Goal: Transaction & Acquisition: Purchase product/service

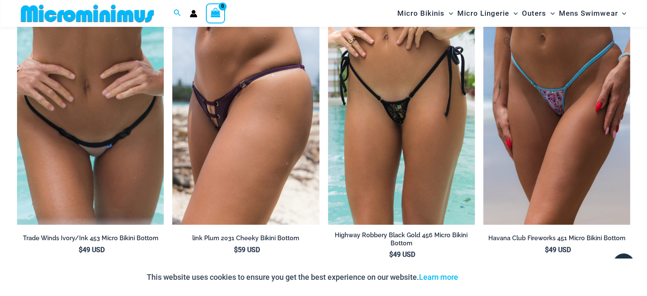
scroll to position [2120, 0]
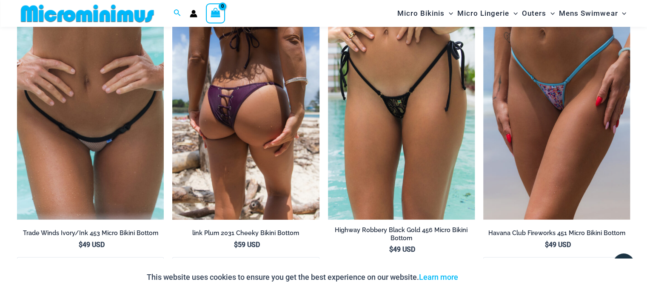
click at [257, 116] on img at bounding box center [245, 110] width 147 height 220
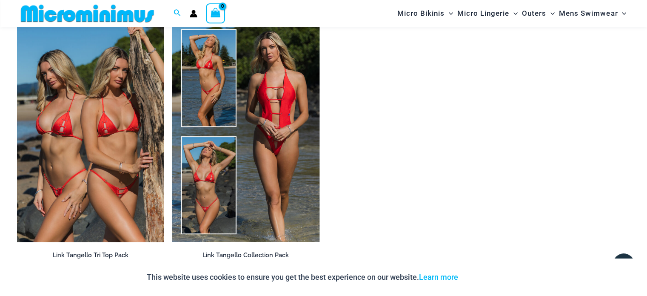
scroll to position [842, 0]
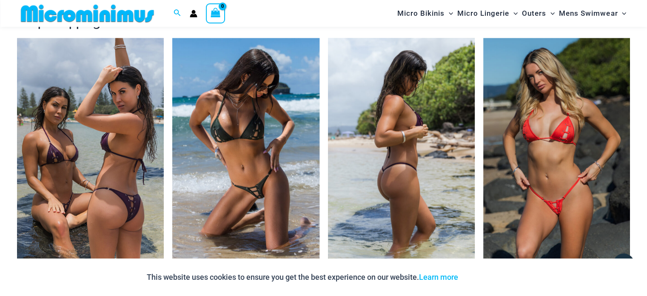
click at [407, 103] on img at bounding box center [401, 148] width 147 height 220
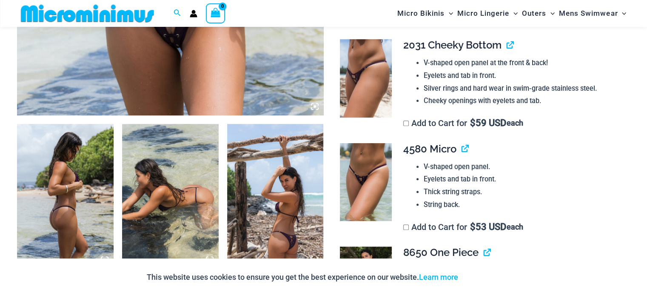
scroll to position [545, 0]
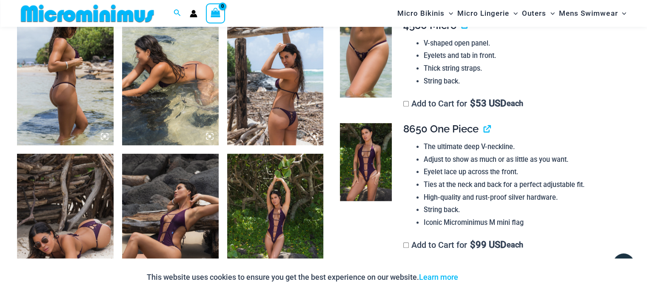
click at [183, 203] on img at bounding box center [170, 226] width 97 height 145
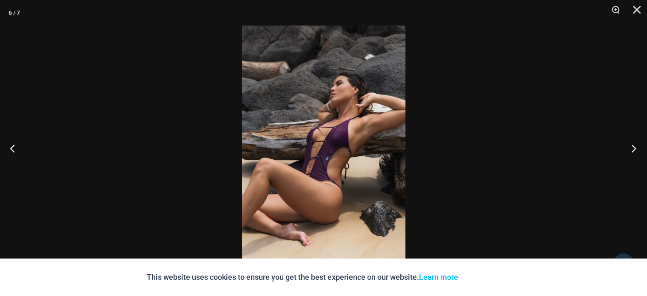
click at [631, 146] on button "Next" at bounding box center [631, 148] width 32 height 43
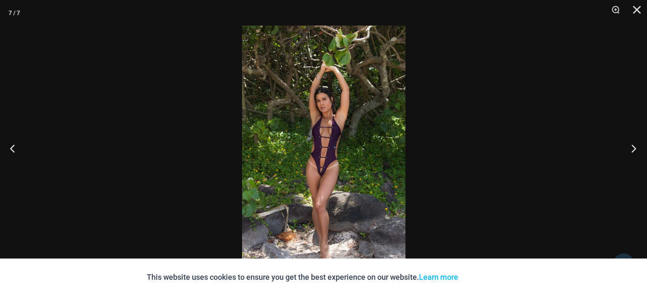
click at [631, 146] on button "Next" at bounding box center [631, 148] width 32 height 43
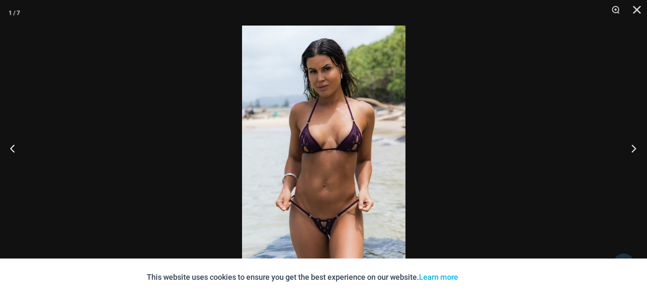
click at [631, 146] on button "Next" at bounding box center [631, 148] width 32 height 43
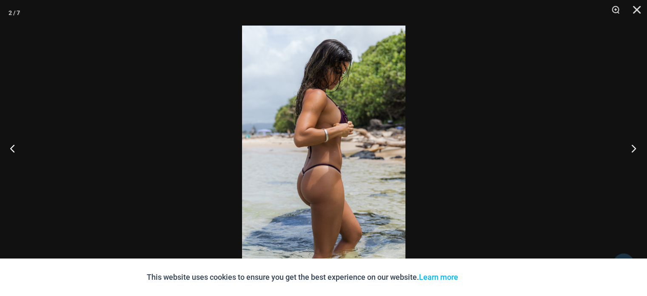
click at [631, 146] on button "Next" at bounding box center [631, 148] width 32 height 43
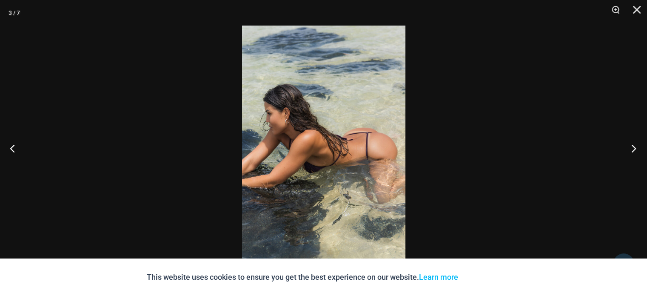
click at [631, 146] on button "Next" at bounding box center [631, 148] width 32 height 43
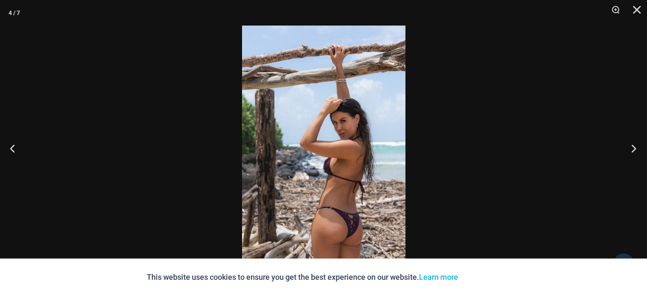
click at [631, 146] on button "Next" at bounding box center [631, 148] width 32 height 43
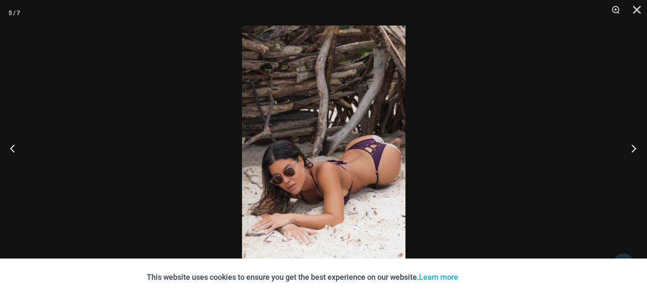
click at [631, 146] on button "Next" at bounding box center [631, 148] width 32 height 43
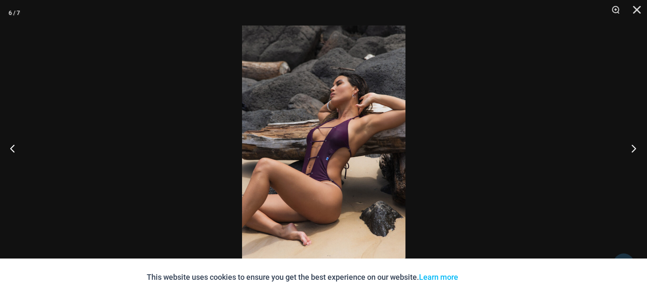
click at [631, 146] on button "Next" at bounding box center [631, 148] width 32 height 43
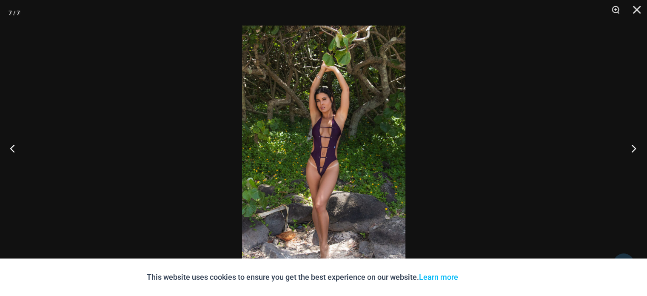
click at [631, 146] on button "Next" at bounding box center [631, 148] width 32 height 43
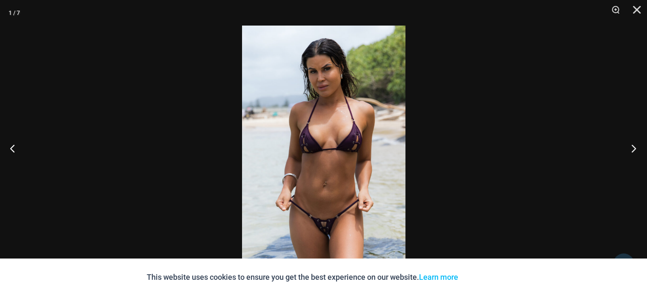
click at [631, 146] on button "Next" at bounding box center [631, 148] width 32 height 43
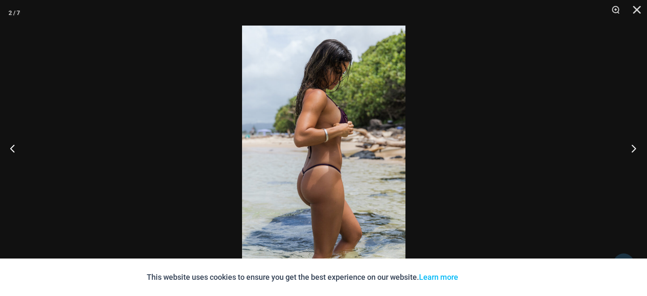
click at [631, 146] on button "Next" at bounding box center [631, 148] width 32 height 43
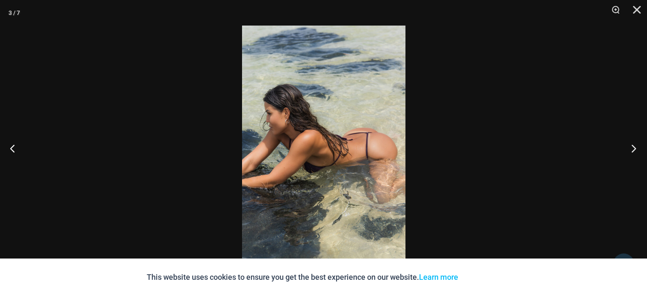
click at [631, 145] on button "Next" at bounding box center [631, 148] width 32 height 43
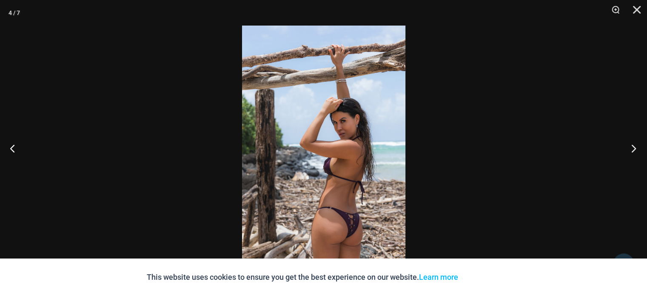
click at [631, 145] on button "Next" at bounding box center [631, 148] width 32 height 43
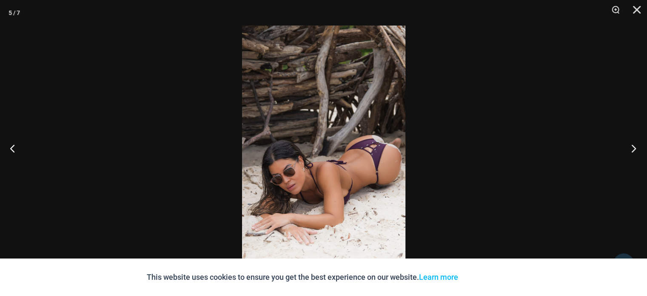
click at [631, 145] on button "Next" at bounding box center [631, 148] width 32 height 43
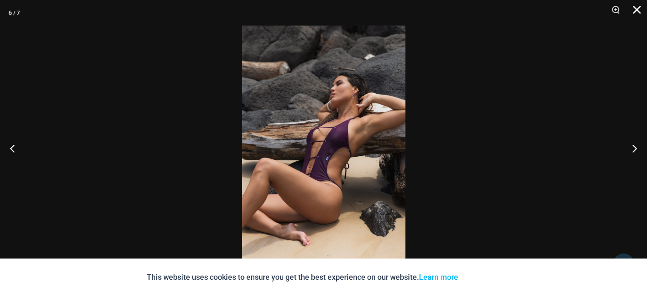
click at [635, 11] on button "Close" at bounding box center [633, 13] width 21 height 26
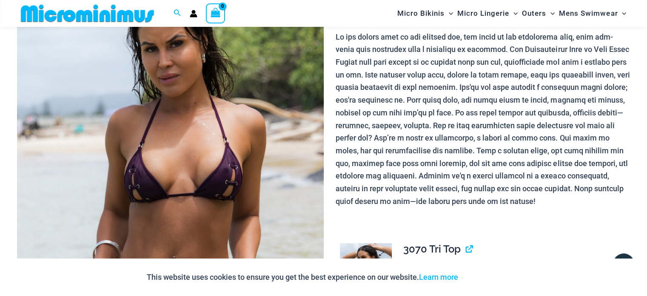
scroll to position [0, 0]
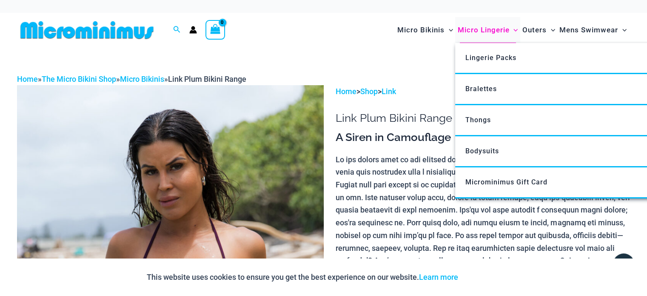
click at [482, 32] on span "Micro Lingerie" at bounding box center [483, 30] width 52 height 22
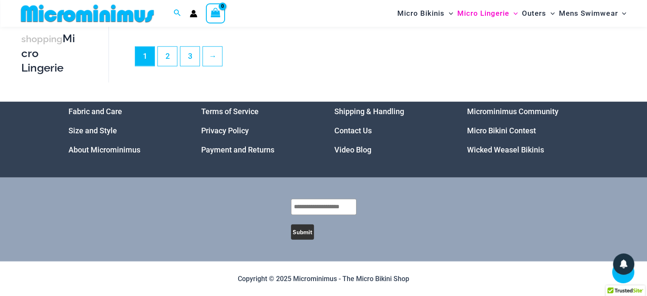
scroll to position [1989, 0]
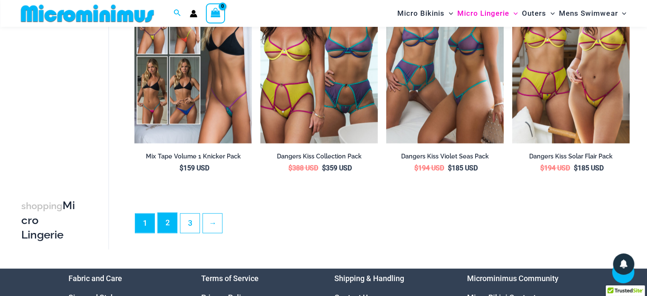
click at [171, 226] on link "2" at bounding box center [167, 223] width 19 height 20
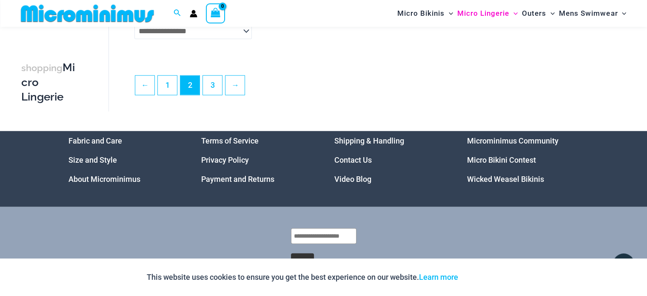
scroll to position [2120, 0]
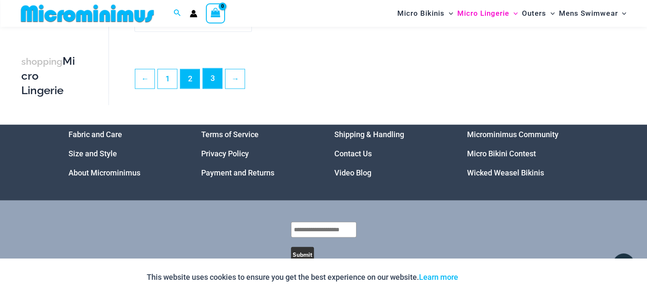
click at [215, 79] on link "3" at bounding box center [212, 78] width 19 height 20
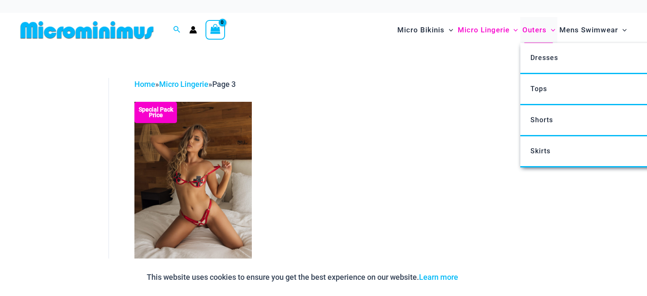
click at [528, 31] on span "Outers" at bounding box center [534, 30] width 24 height 22
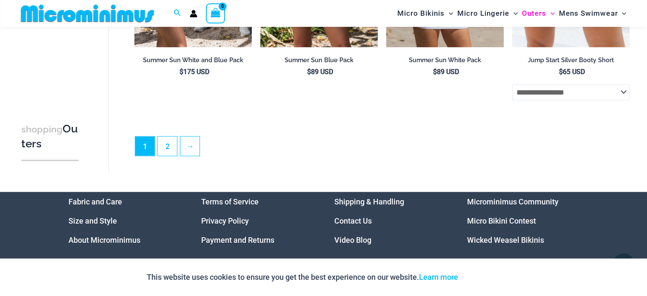
scroll to position [2028, 0]
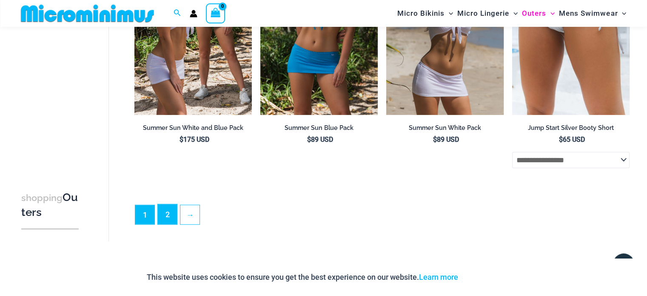
click at [165, 220] on link "2" at bounding box center [167, 214] width 19 height 20
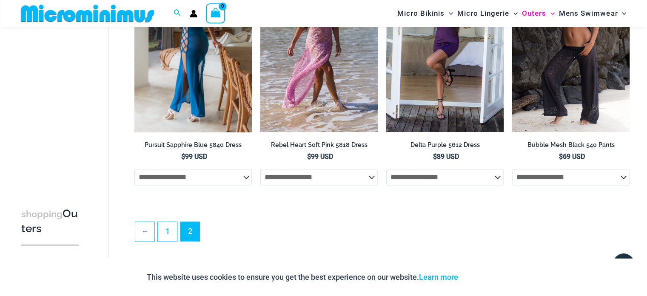
scroll to position [1269, 0]
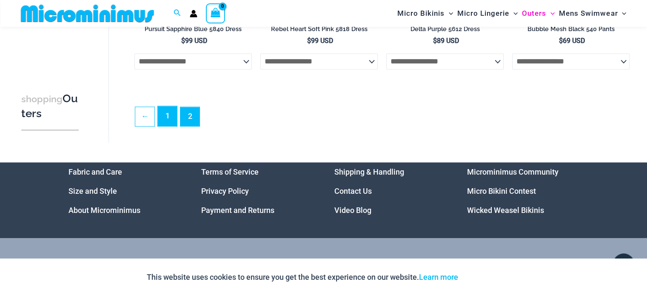
click at [164, 117] on link "1" at bounding box center [167, 116] width 19 height 20
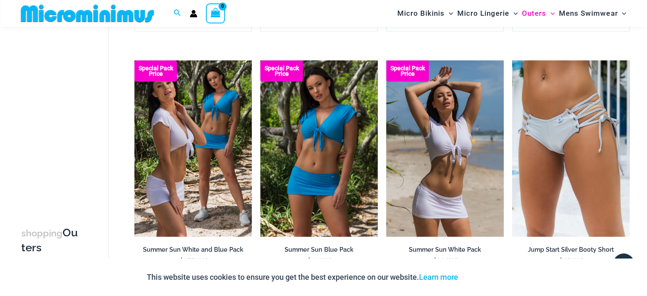
scroll to position [2119, 0]
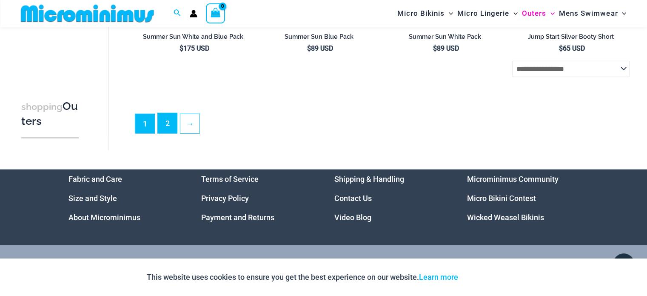
click at [165, 131] on link "2" at bounding box center [167, 123] width 19 height 20
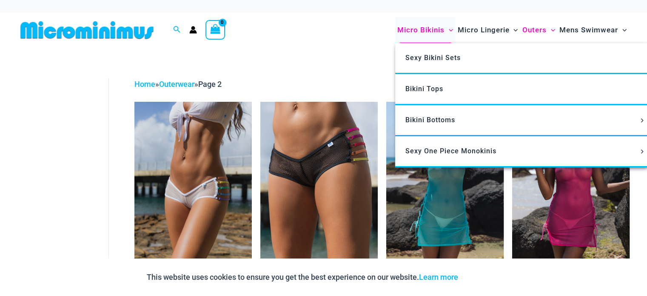
click at [423, 29] on span "Micro Bikinis" at bounding box center [420, 30] width 47 height 22
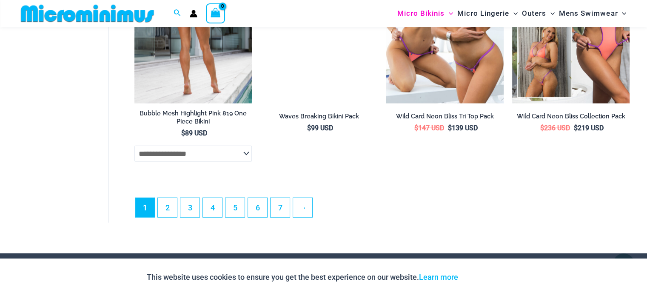
scroll to position [2195, 0]
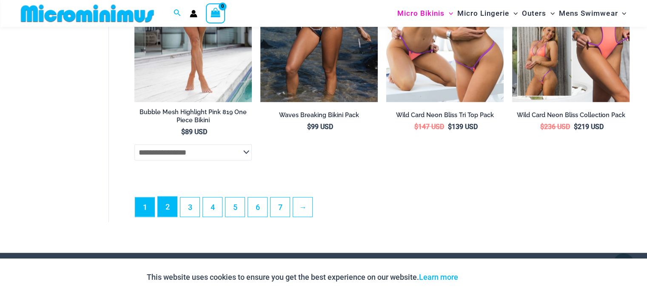
click at [172, 212] on link "2" at bounding box center [167, 207] width 19 height 20
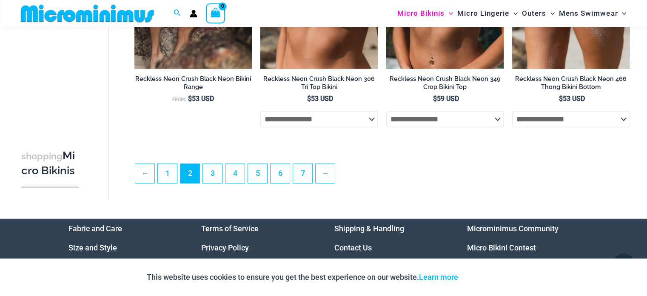
scroll to position [2125, 0]
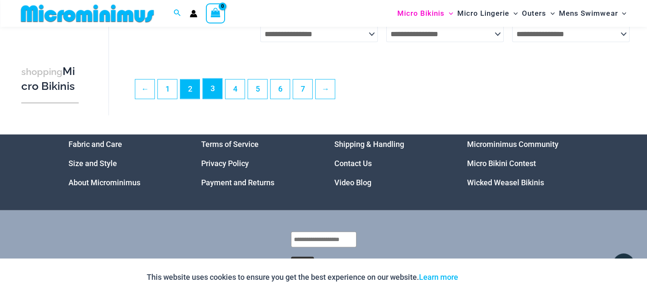
click at [210, 93] on link "3" at bounding box center [212, 89] width 19 height 20
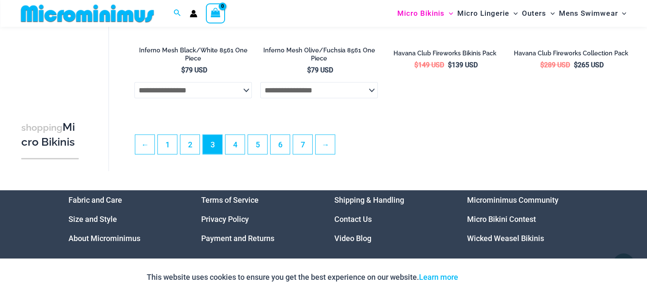
scroll to position [2123, 0]
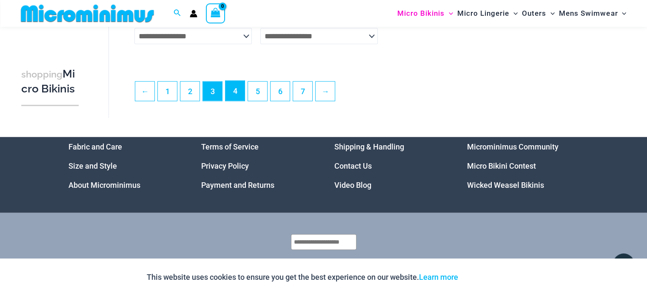
click at [231, 100] on link "4" at bounding box center [234, 91] width 19 height 20
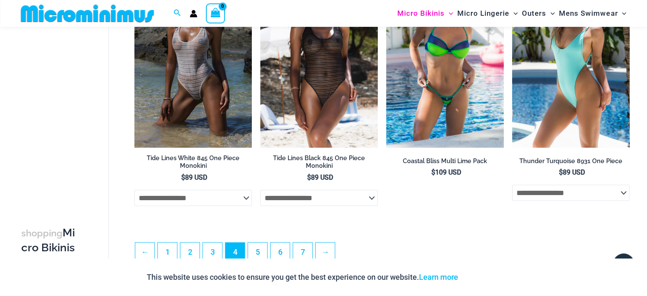
scroll to position [2117, 0]
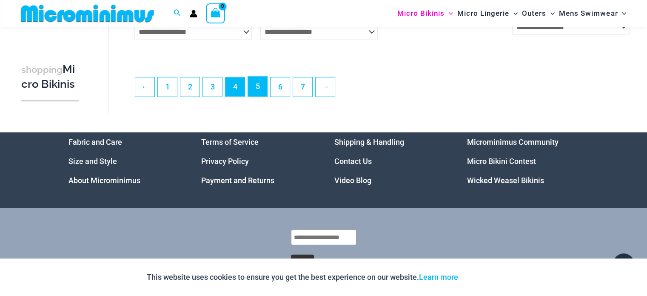
click at [256, 95] on link "5" at bounding box center [257, 87] width 19 height 20
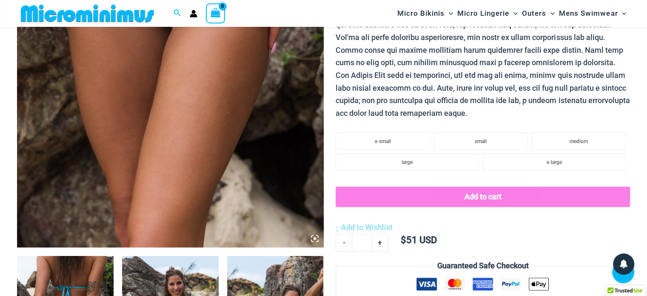
scroll to position [418, 0]
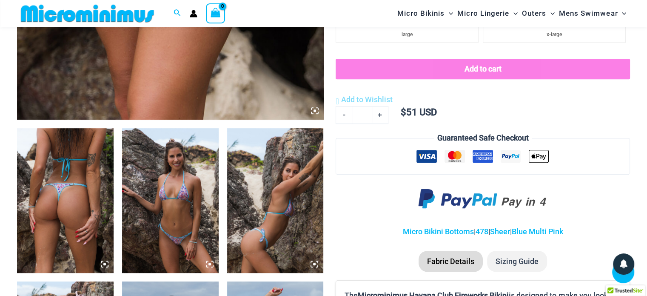
click at [183, 185] on img at bounding box center [170, 200] width 97 height 145
click at [290, 187] on img at bounding box center [275, 200] width 97 height 145
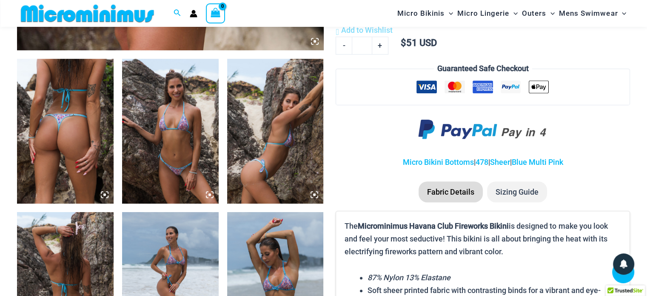
scroll to position [630, 0]
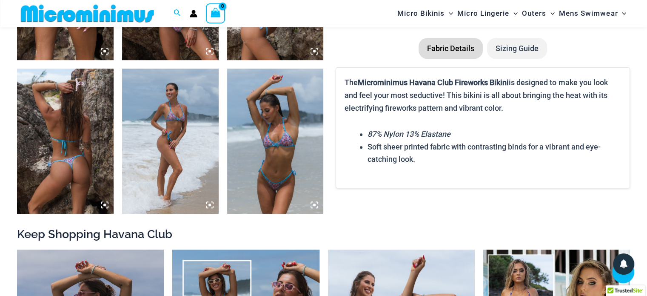
click at [81, 151] on img at bounding box center [65, 140] width 97 height 145
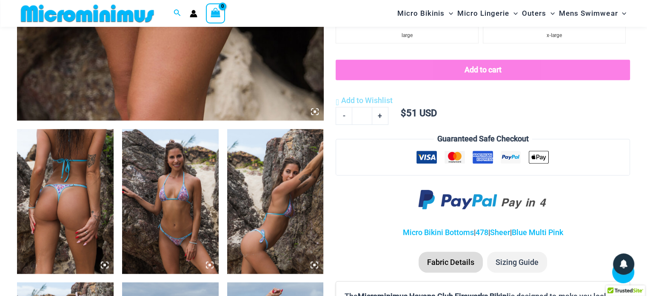
scroll to position [418, 0]
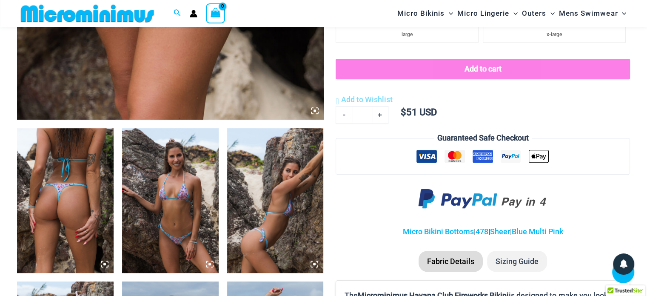
click at [91, 203] on img at bounding box center [65, 200] width 97 height 145
click at [105, 263] on icon at bounding box center [104, 263] width 3 height 3
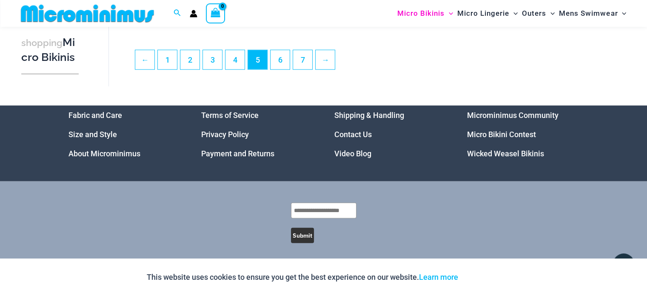
scroll to position [2128, 0]
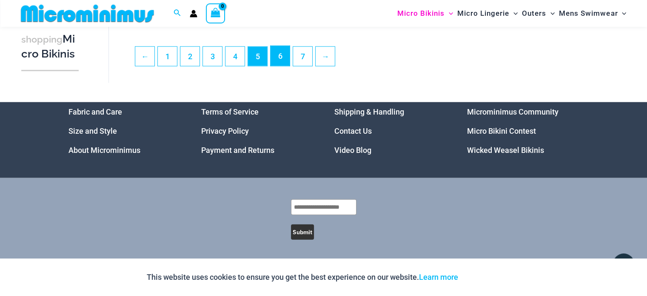
click at [284, 55] on link "6" at bounding box center [280, 56] width 19 height 20
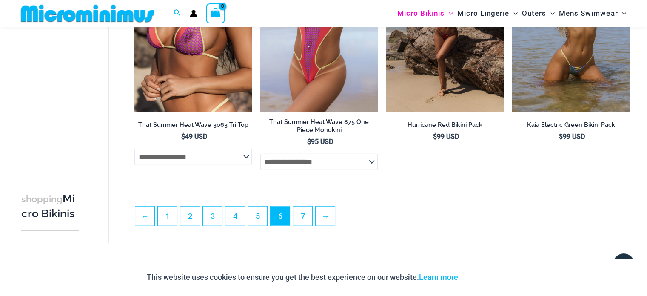
scroll to position [2069, 0]
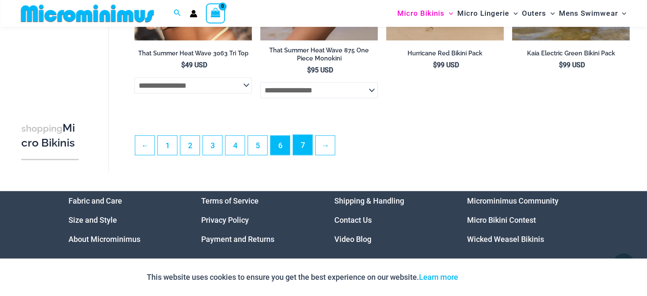
click at [302, 155] on link "7" at bounding box center [302, 145] width 19 height 20
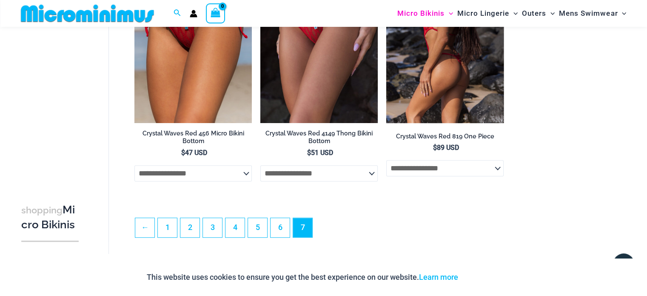
scroll to position [418, 0]
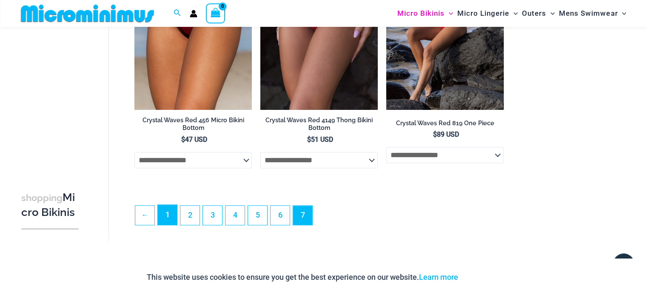
click at [162, 213] on link "1" at bounding box center [167, 215] width 19 height 20
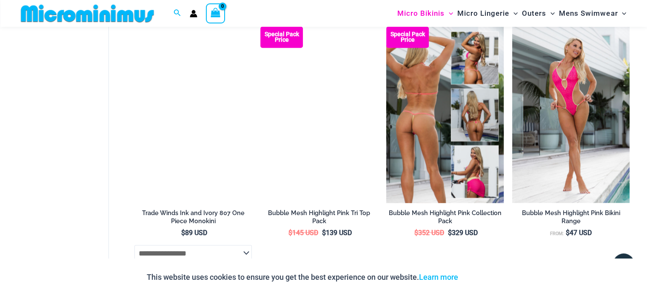
scroll to position [1570, 0]
